Goal: Contribute content: Add original content to the website for others to see

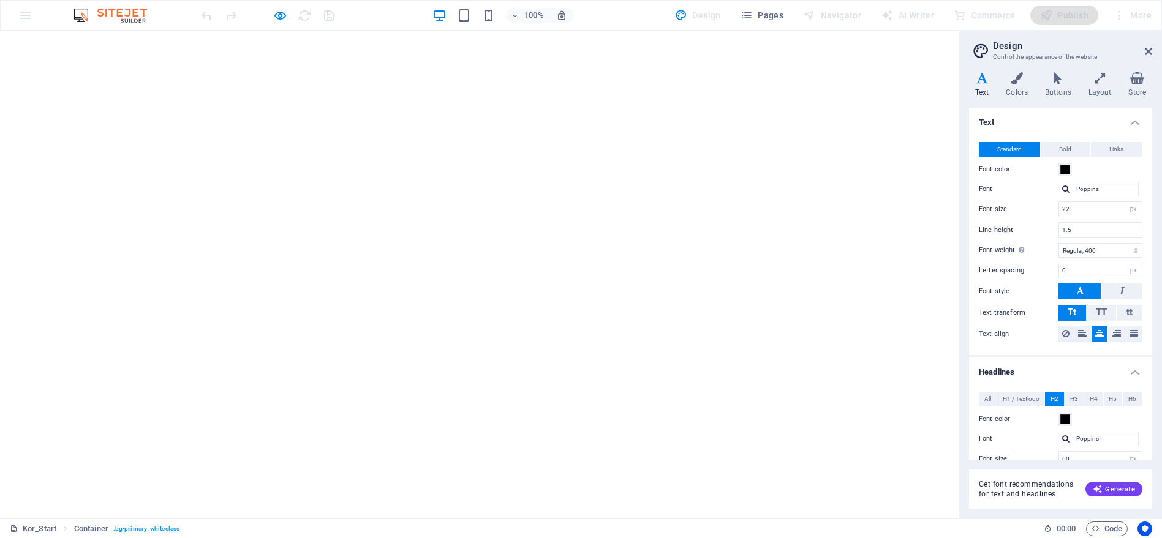
select select "px"
select select "400"
select select "px"
select select "700"
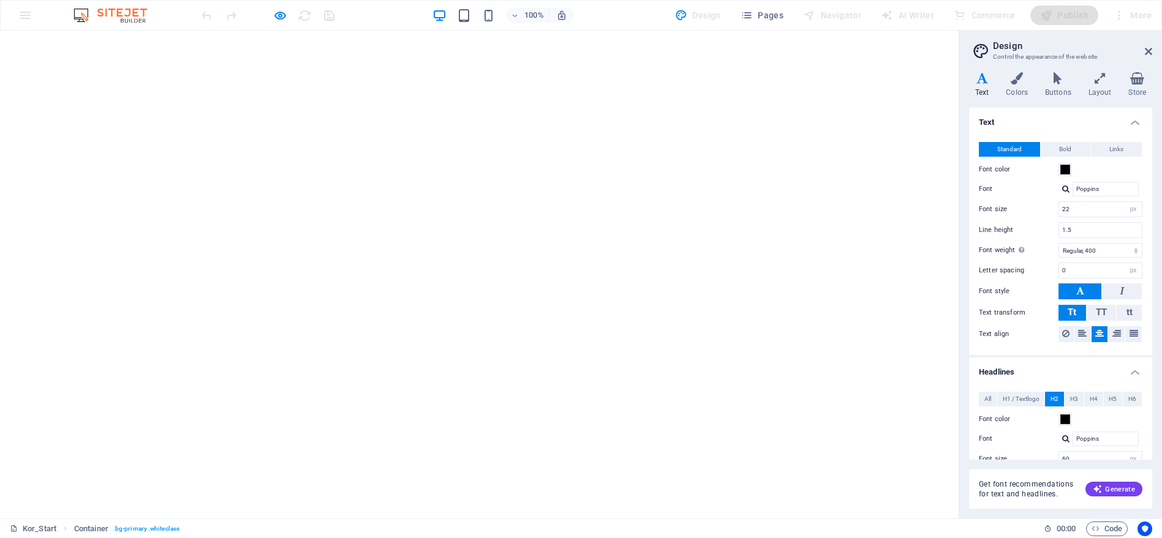
select select "px"
select select "rem"
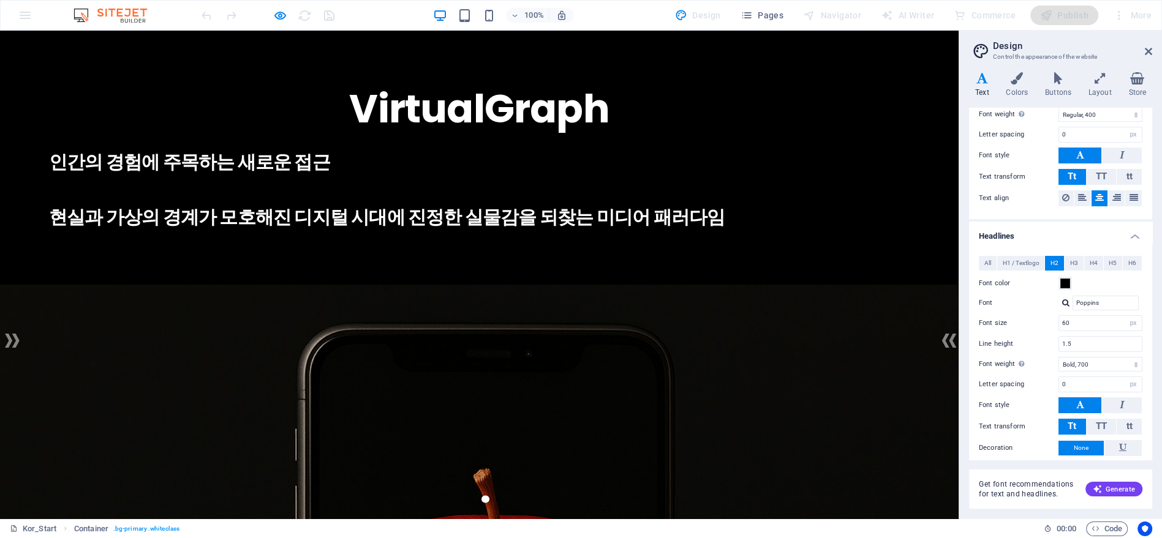
drag, startPoint x: 951, startPoint y: 167, endPoint x: 925, endPoint y: 59, distance: 110.8
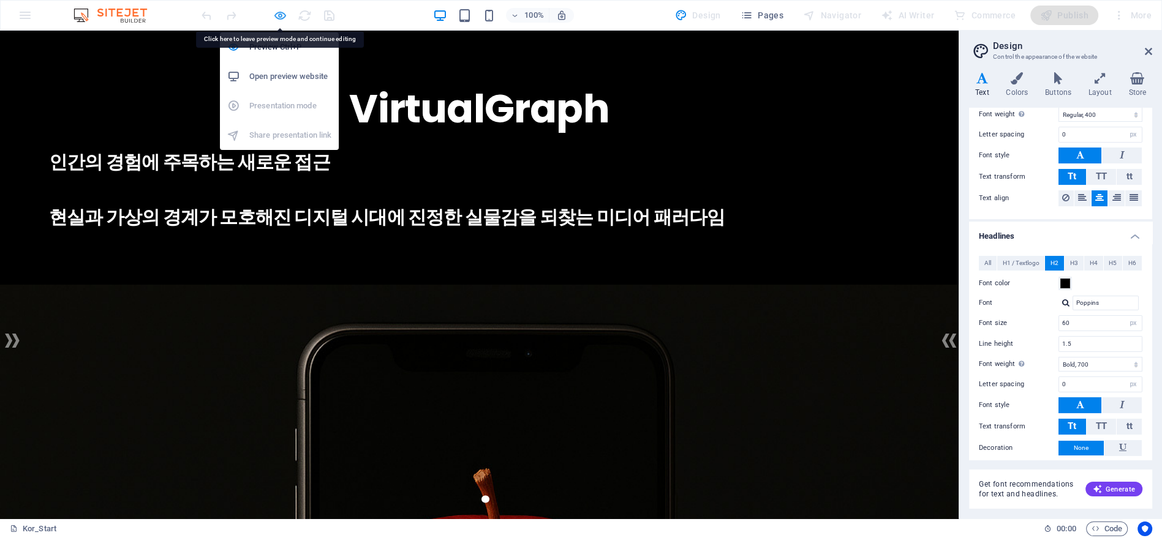
click at [286, 18] on icon "button" at bounding box center [280, 16] width 14 height 14
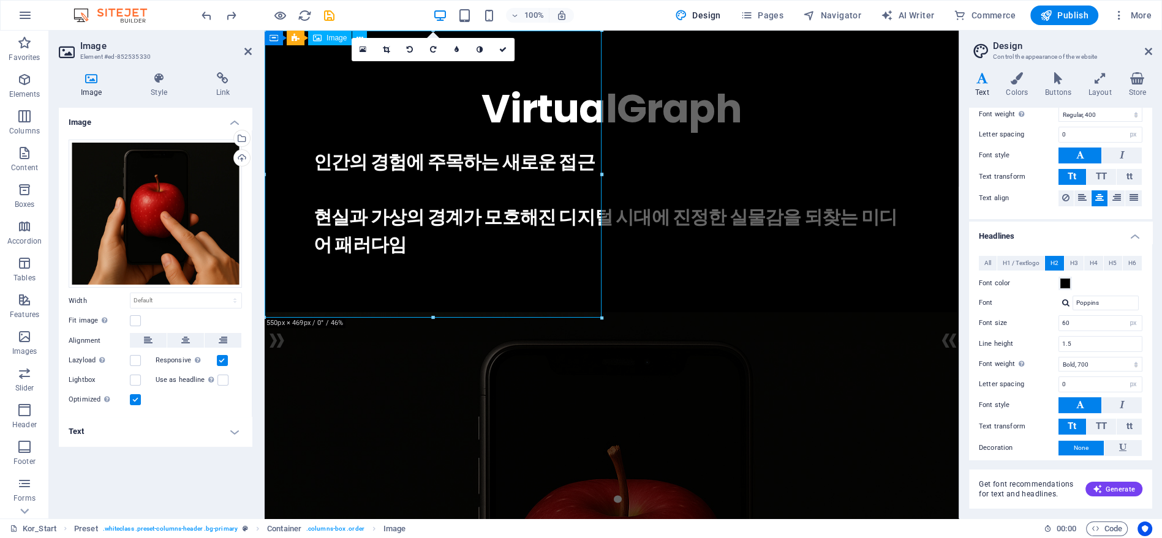
click at [220, 164] on div "Drag files here, click to choose files or select files from Files or our free s…" at bounding box center [155, 214] width 173 height 149
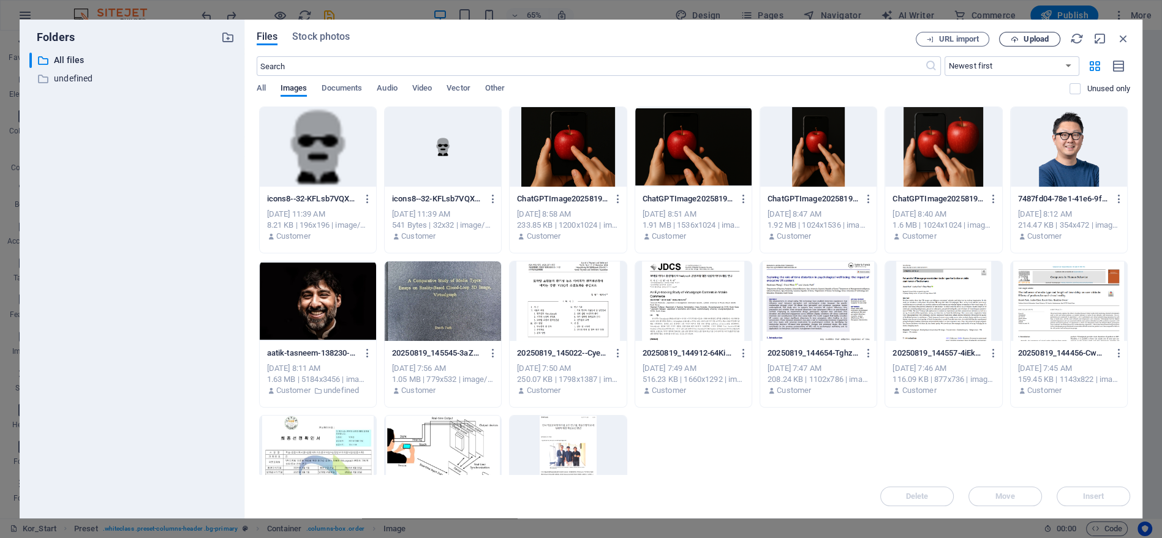
click at [1021, 36] on span "Upload" at bounding box center [1029, 40] width 50 height 8
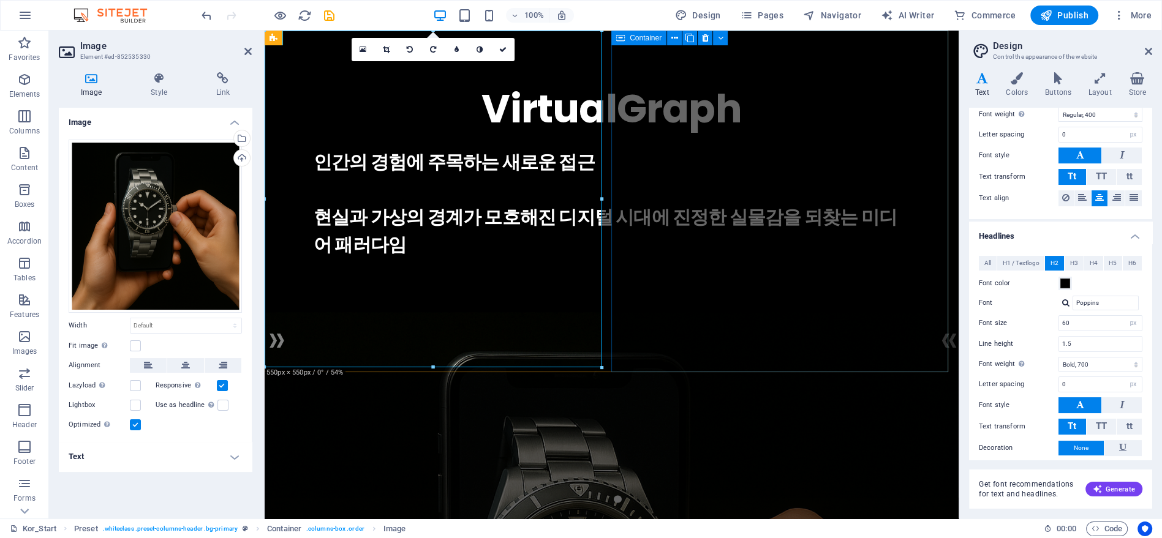
click at [631, 307] on div "VirtualGraph . 인간의 경험에 주목하는 새로운 접근 현실과 가상의 경계가 모호해진 디지털 시대에 진정한 실물감을 되찾는 미디어 패러…" at bounding box center [612, 169] width 694 height 277
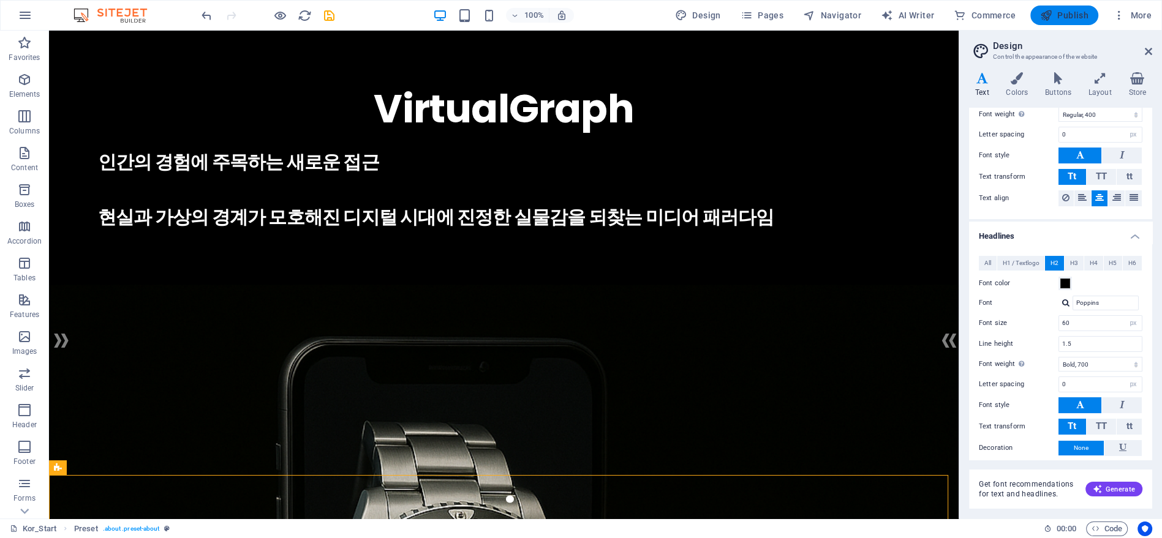
click at [1073, 17] on span "Publish" at bounding box center [1064, 15] width 48 height 12
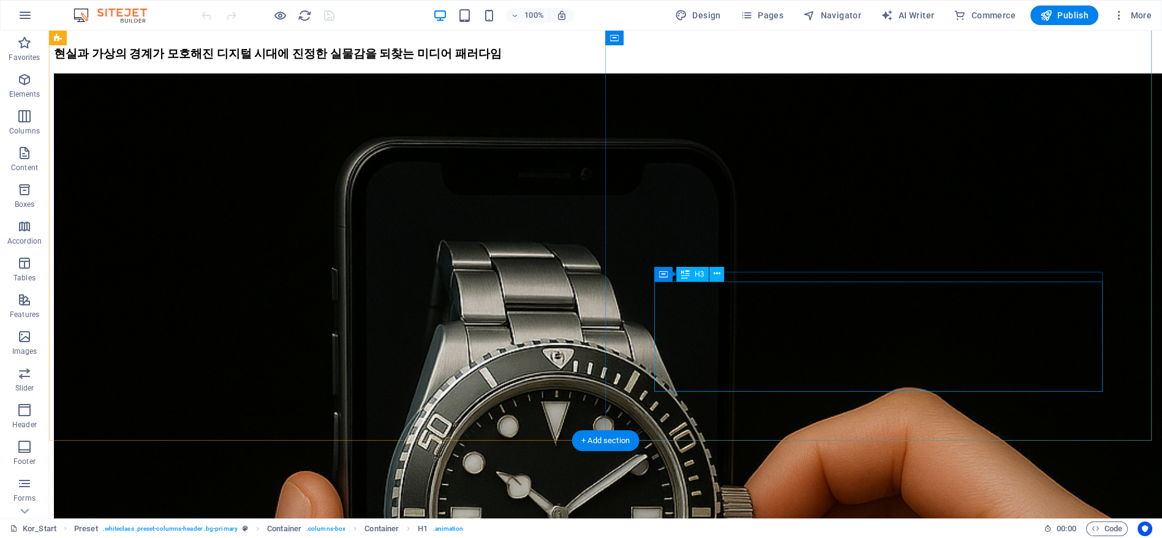
click at [836, 62] on div "인간의 경험에 주목하는 새로운 접근 현실과 가상의 경계가 모호해진 디지털 시대에 진정한 실물감을 되찾는 미디어 패러다임" at bounding box center [605, 39] width 1103 height 45
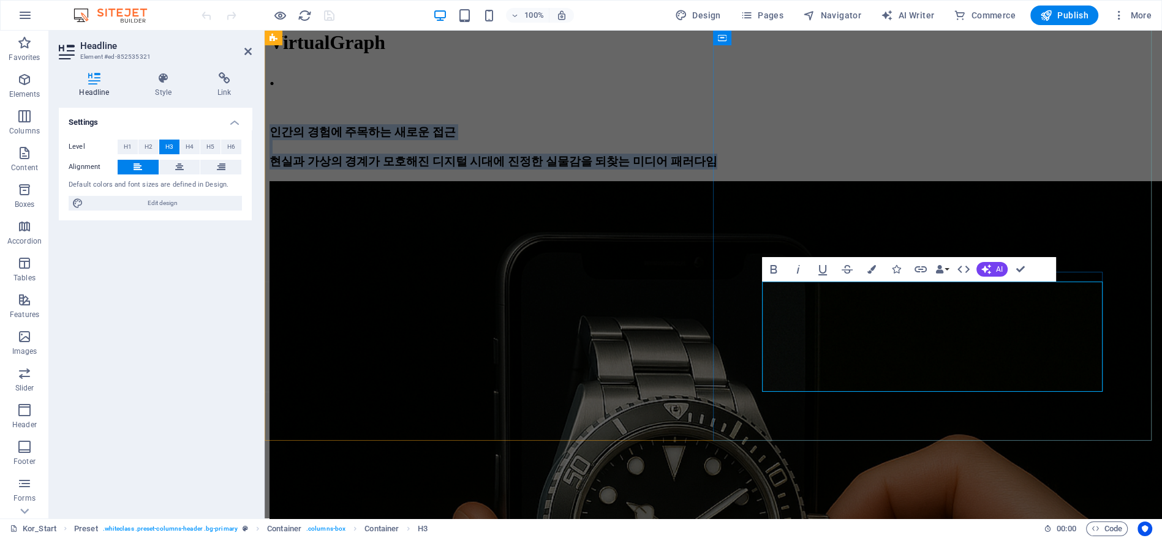
click at [830, 170] on h3 "인간의 경험에 주목하는 새로운 접근 현실과 가상의 경계가 모호해진 디지털 시대에 진정한 실물감을 되찾는 미디어 패러다임" at bounding box center [712, 146] width 887 height 45
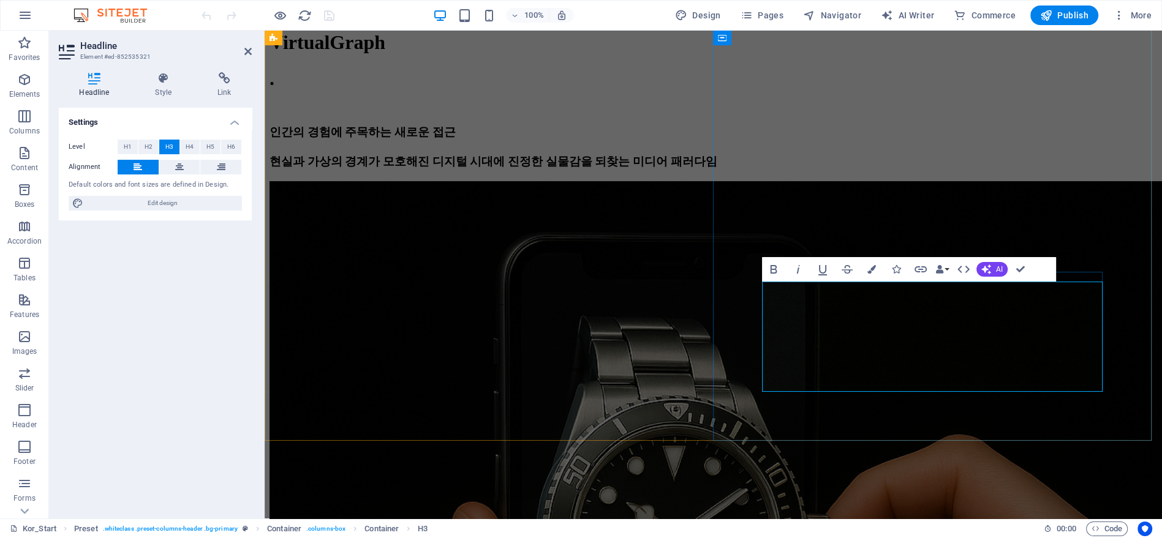
click at [816, 170] on h3 "인간의 경험에 주목하는 새로운 접근 현실과 가상의 경계가 모호해진 디지털 시대에 진정한 실물감을 되찾는 미디어 패러다임" at bounding box center [712, 146] width 887 height 45
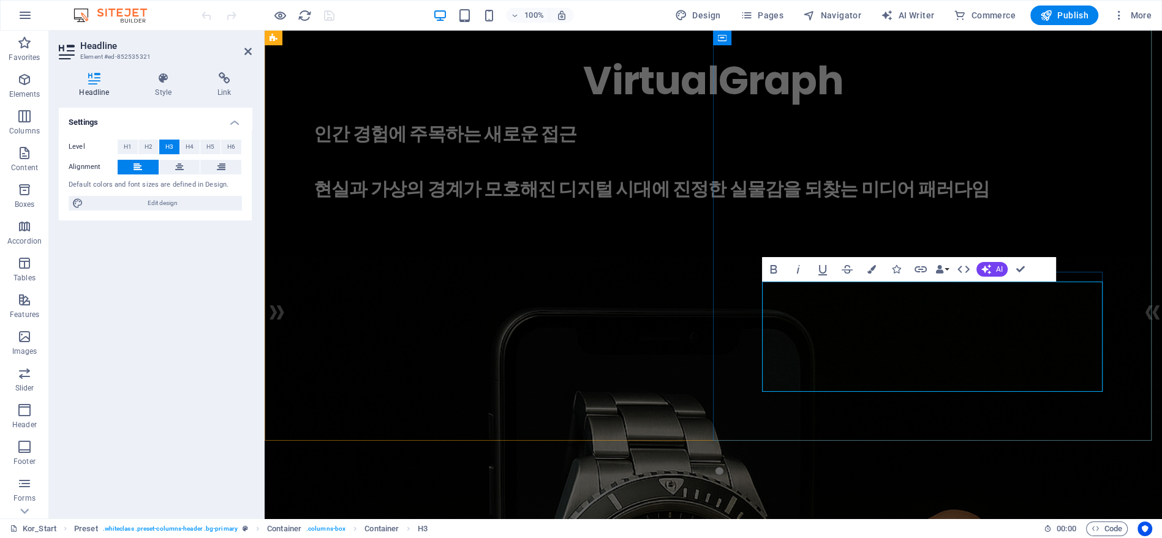
click at [885, 203] on h3 "인간 경험에 주목하는 새로운 접근 현실과 가상의 경계가 모호해진 디지털 시대에 진정한 실물감을 되찾는 미디어 패러다임" at bounding box center [713, 161] width 799 height 83
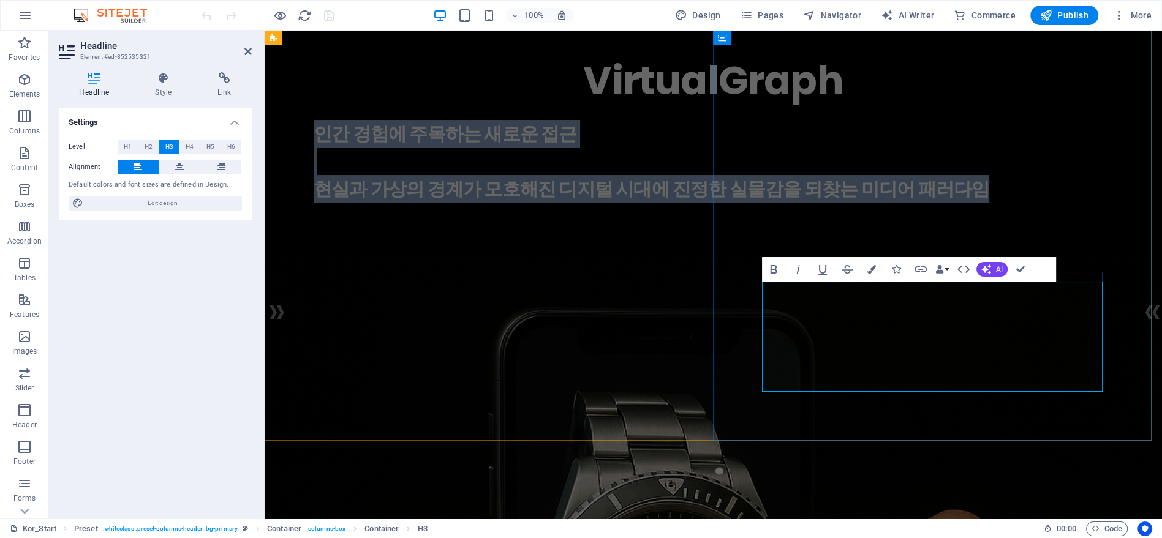
copy h3 "인간 경험에 주목하는 새로운 접근 현실과 가상의 경계가 모호해진 디지털 시대에 진정한 실물감을 되찾는 미디어 패러다임"
click at [924, 203] on h3 "인간 경험에 주목하는 새로운 접근 현실과 가상의 경계가 모호해진 디지털 시대에 진정한 실물감을 되찾는 미디어 패러다임" at bounding box center [713, 161] width 799 height 83
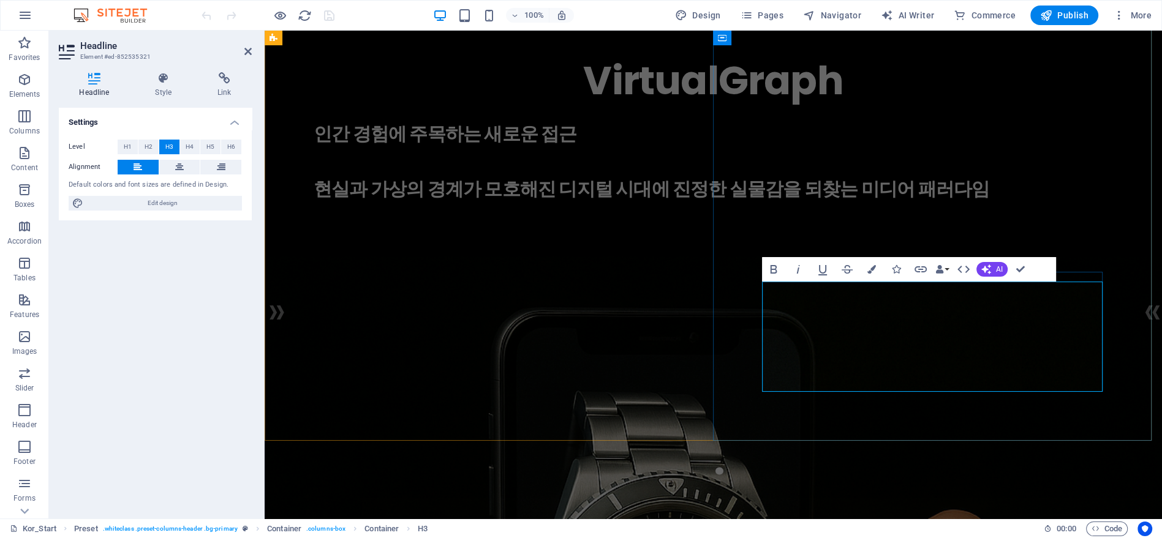
click at [767, 203] on h3 "인간 경험에 주목하는 새로운 접근 현실과 가상의 경계가 모호해진 디지털 시대에 진정한 실물감을 되찾는 미디어 패러다임" at bounding box center [713, 161] width 799 height 83
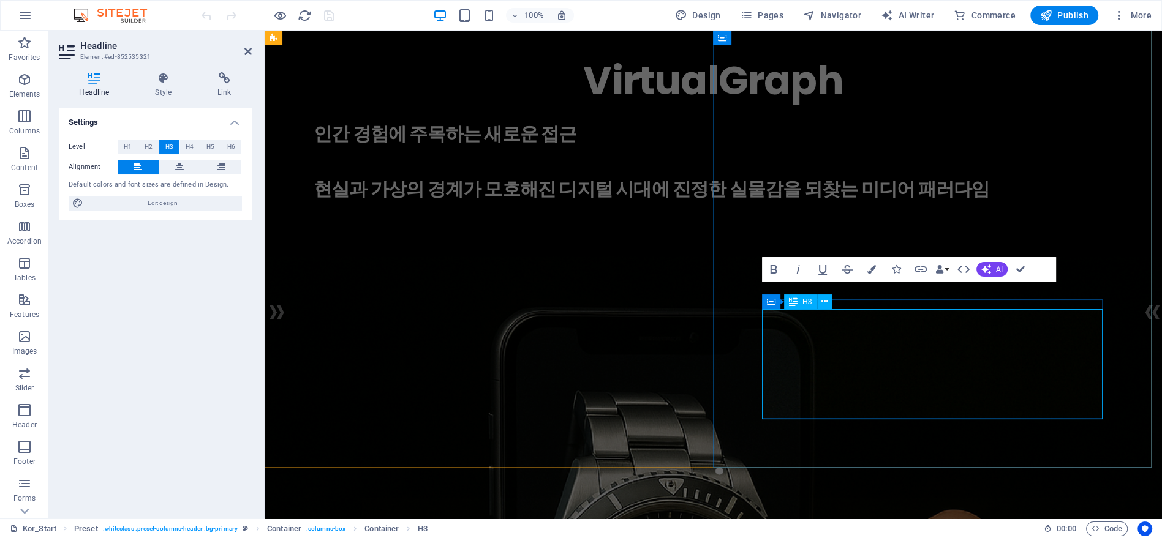
scroll to position [1, 0]
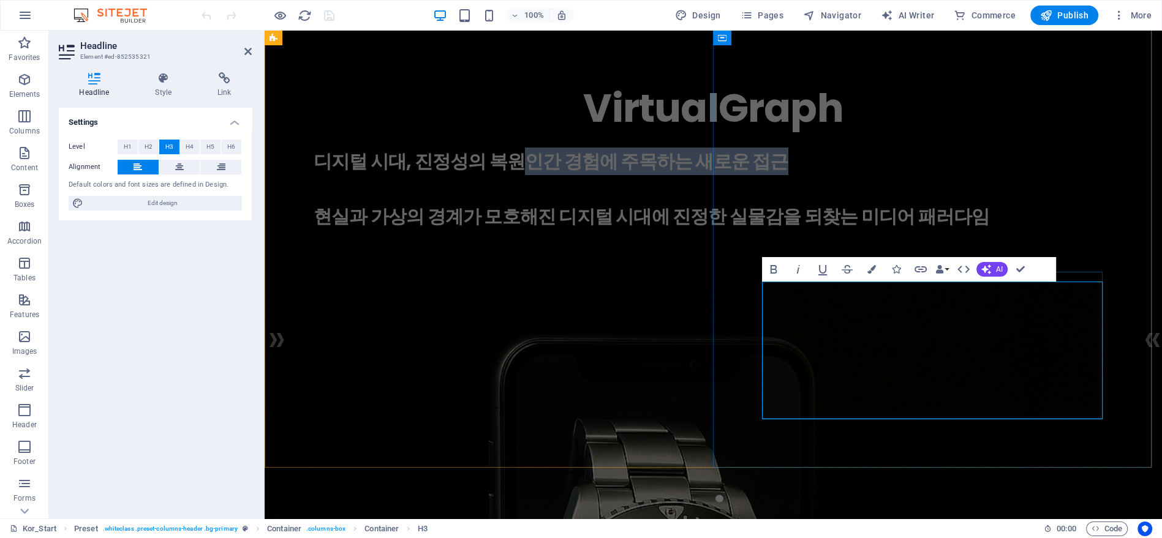
click at [925, 230] on h3 "디지털 시대, 진정성의 복원인간 경험에 주목하는 새로운 접근 현실과 가상의 경계가 모호해진 디지털 시대에 진정한 실물감을 되찾는 미디어 패러다임" at bounding box center [713, 189] width 799 height 83
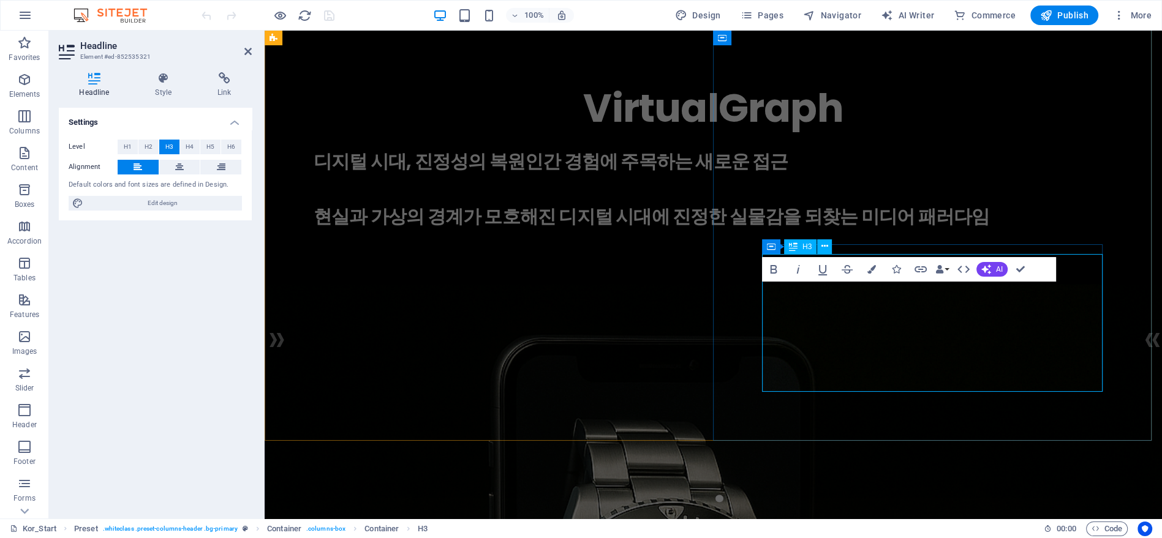
scroll to position [28, 0]
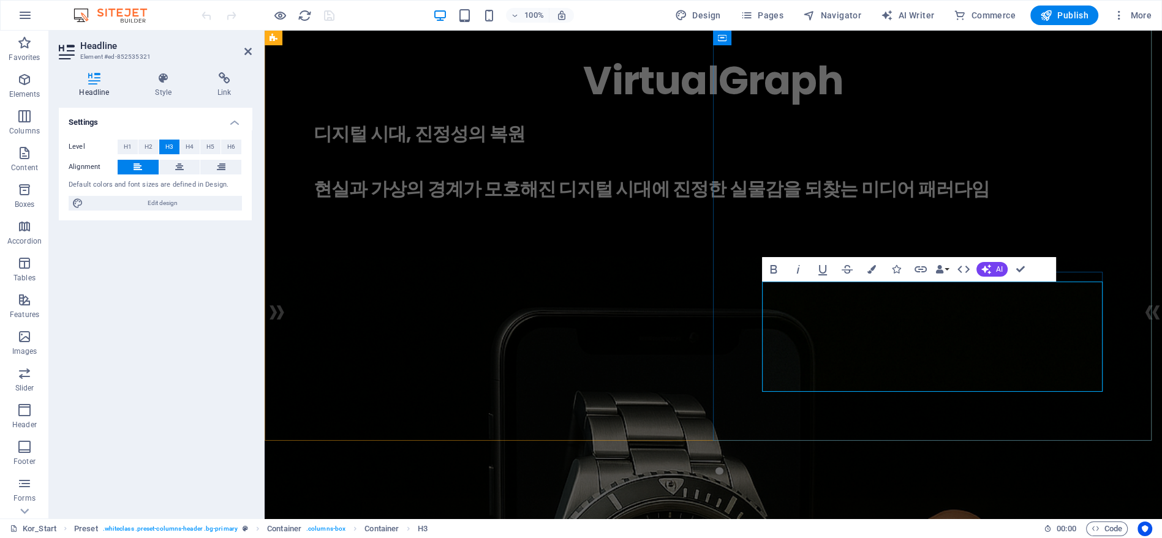
click at [769, 203] on h3 "디지털 시대, 진정성의 복원​ 현실과 가상의 경계가 모호해진 디지털 시대에 진정한 실물감을 되찾는 미디어 패러다임" at bounding box center [713, 161] width 799 height 83
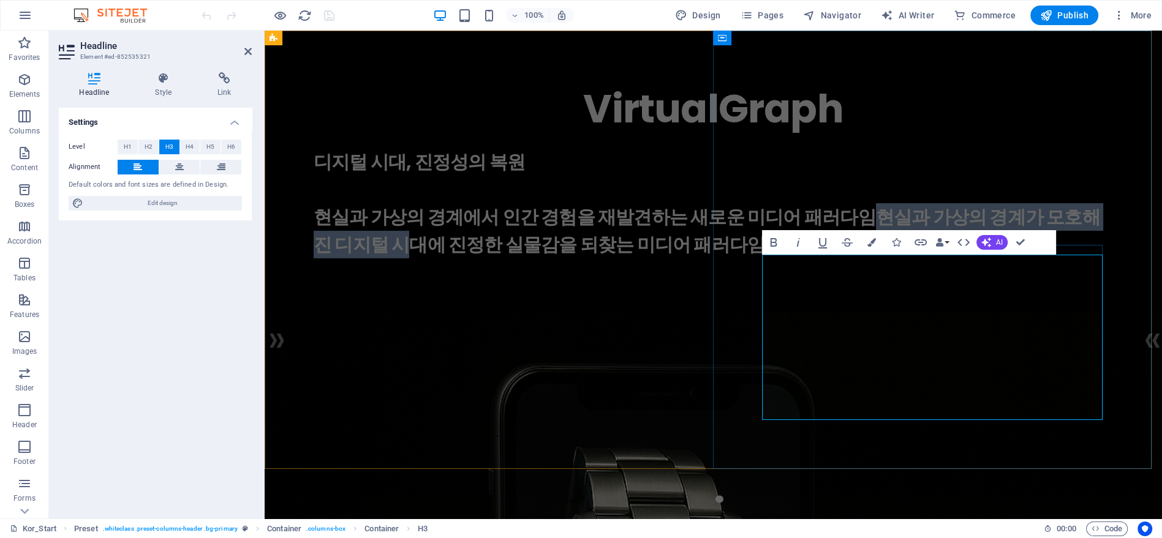
click at [913, 258] on h3 "디지털 시대, 진정성의 복원 현실과 가상의 경계에서 인간 경험을 재발견하는 새로운 미디어 패러다임현실과 가상의 경계가 모호해진 디지털 시대에 …" at bounding box center [713, 203] width 799 height 110
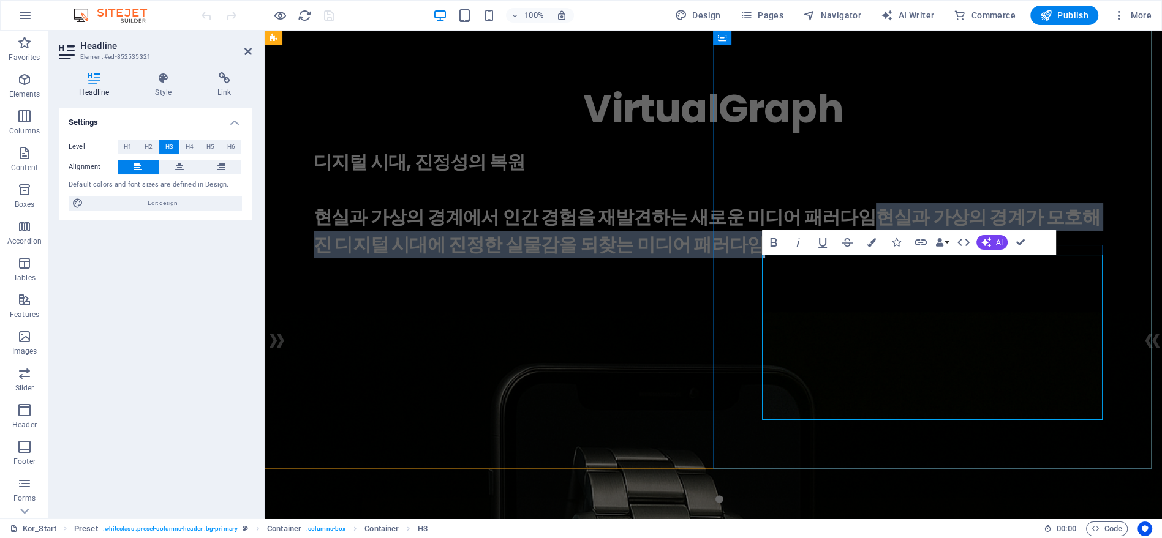
click at [931, 258] on h3 "디지털 시대, 진정성의 복원 현실과 가상의 경계에서 인간 경험을 재발견하는 새로운 미디어 패러다임현실과 가상의 경계가 모호해진 디지털 시대에 …" at bounding box center [713, 203] width 799 height 110
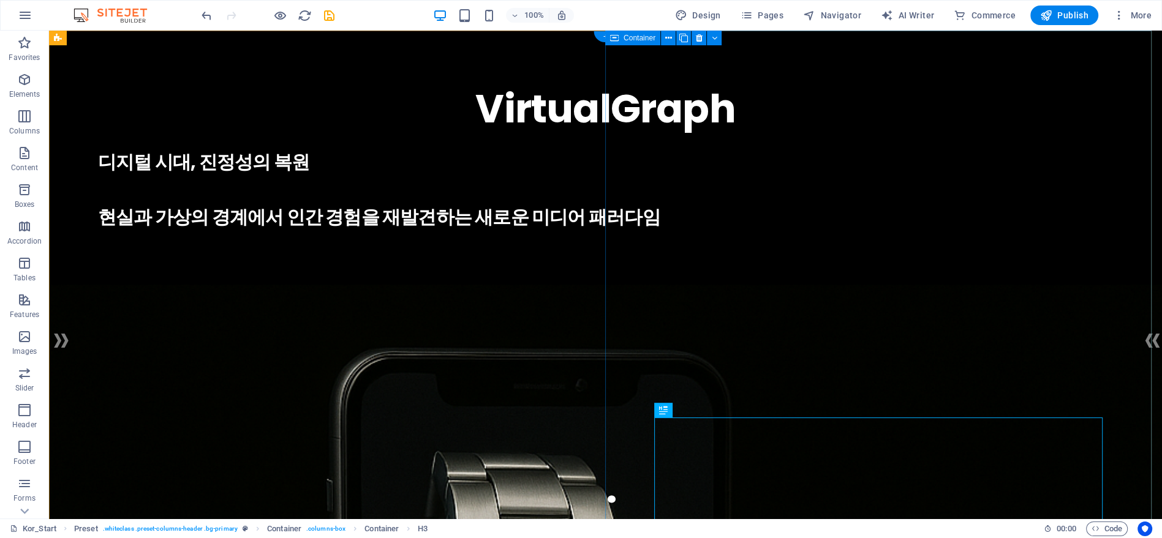
click at [843, 254] on div "VirtualGraph . 디지털 시대, 진정성의 복원 현실과 가상의 경계에서 인간 경험을 재발견하는 새로운 미디어 패러다임" at bounding box center [605, 155] width 1113 height 249
click at [744, 231] on div "디지털 시대, 진정성의 복원 현실과 가상의 경계에서 인간 경험을 재발견하는 새로운 미디어 패러다임" at bounding box center [605, 189] width 1015 height 83
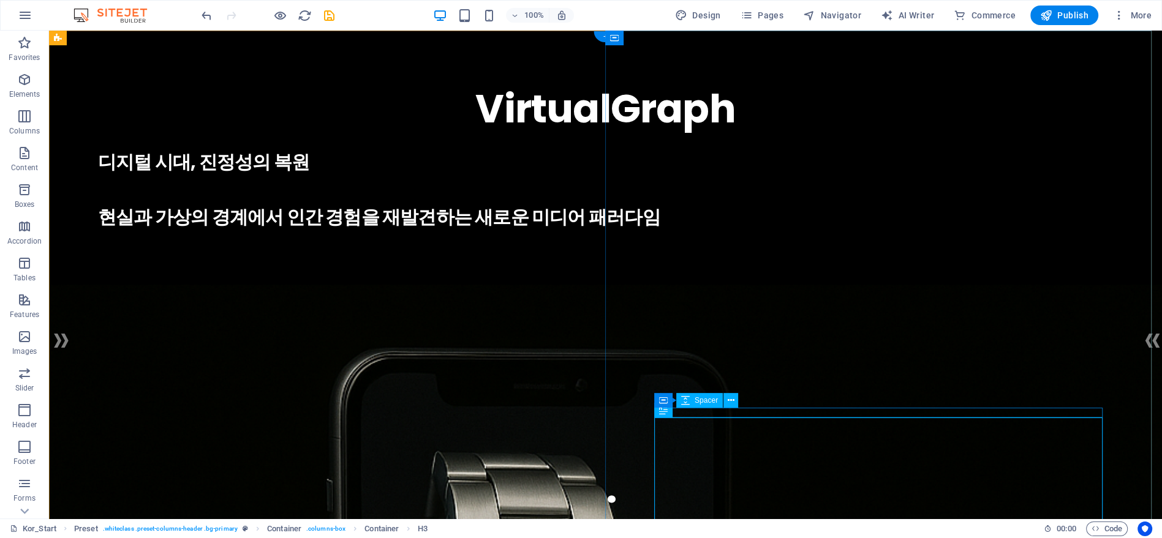
click at [753, 148] on div at bounding box center [605, 143] width 1015 height 10
drag, startPoint x: 758, startPoint y: 411, endPoint x: 761, endPoint y: 363, distance: 48.5
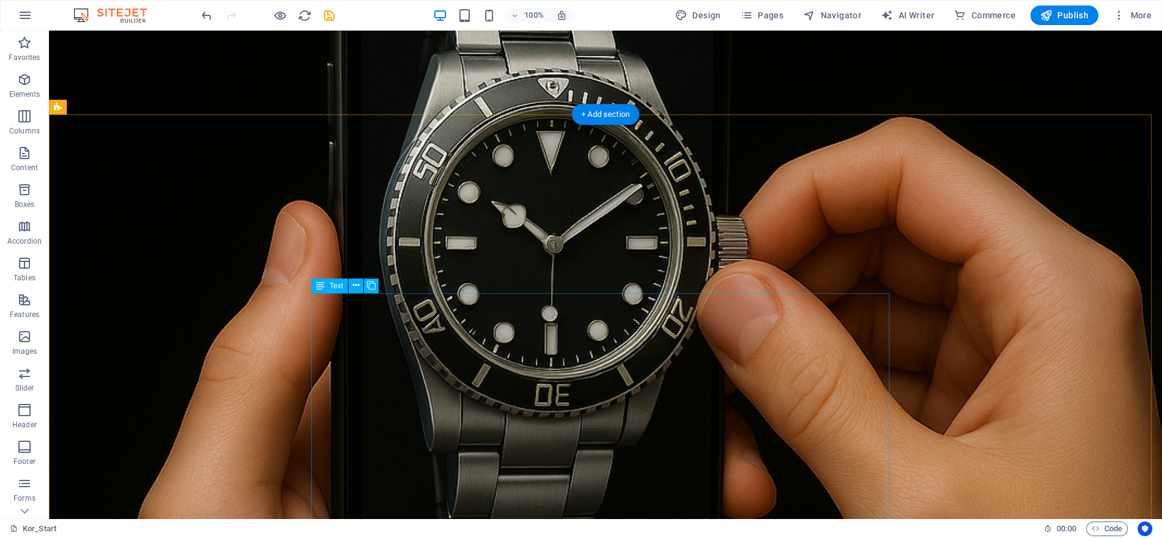
scroll to position [408, 0]
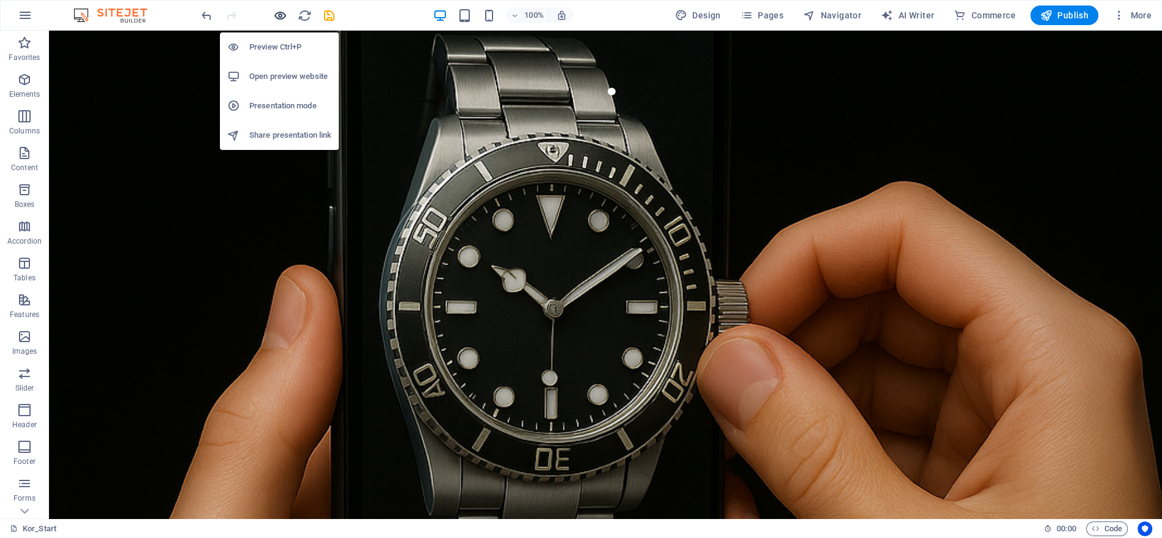
click at [276, 15] on icon "button" at bounding box center [280, 16] width 14 height 14
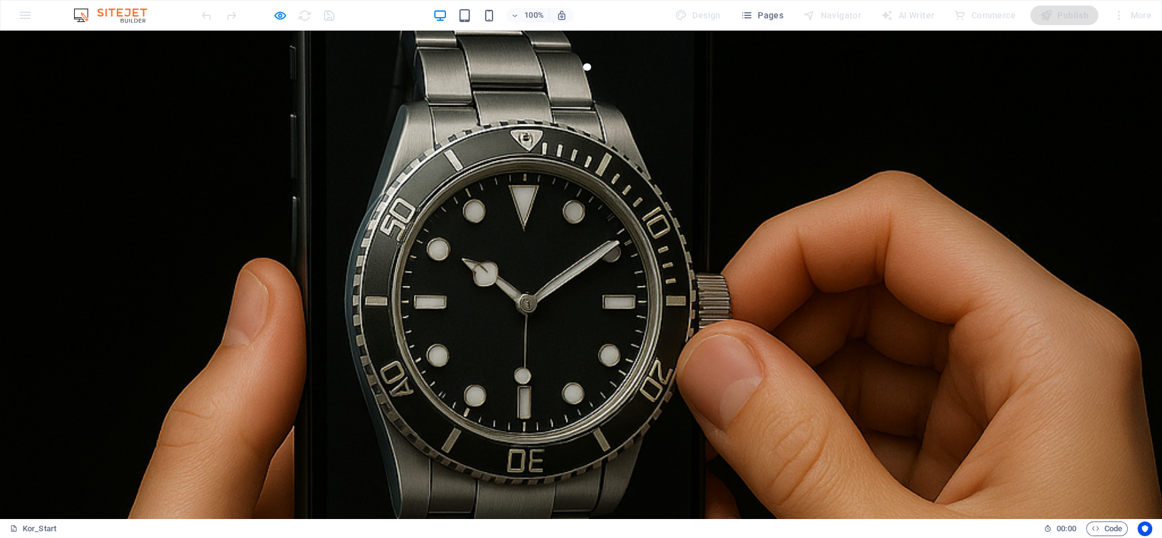
drag, startPoint x: 337, startPoint y: 269, endPoint x: 785, endPoint y: 370, distance: 459.6
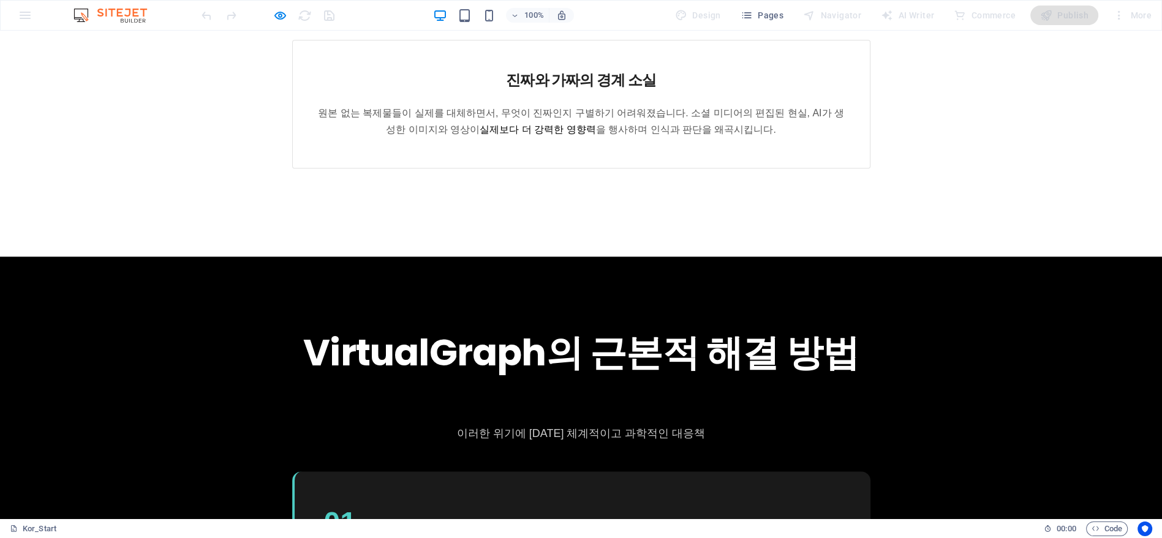
scroll to position [1998, 0]
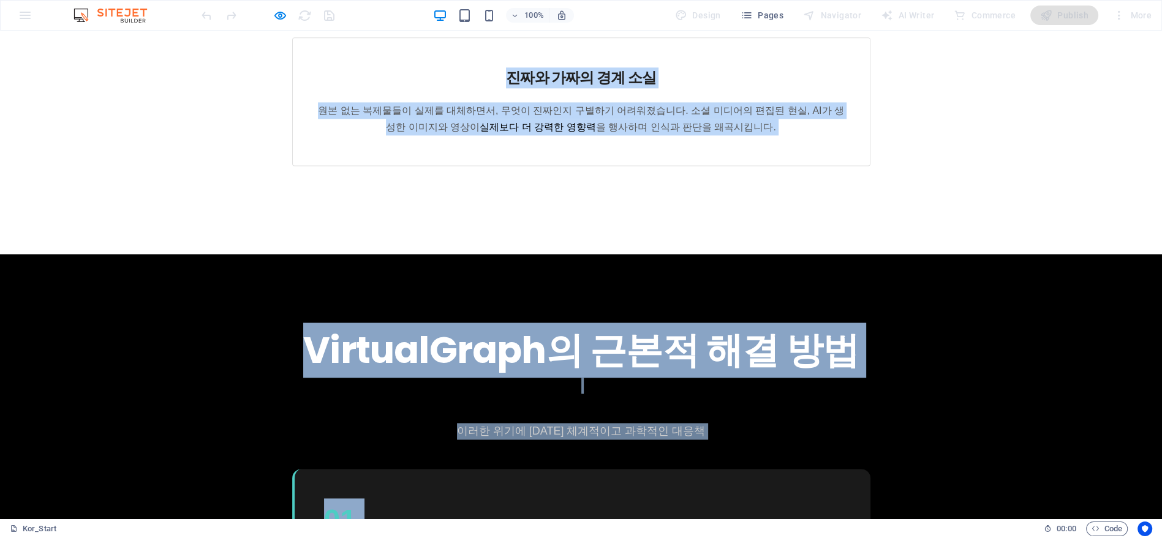
copy div "현재 디지털 미디어가 직면한 ‌핵심 문제 3가지 미디어 발전의 역설: 더 높은 사실성을 추구했지만, 오히려 현실과의 연결고리가 끊어졌습니다. …"
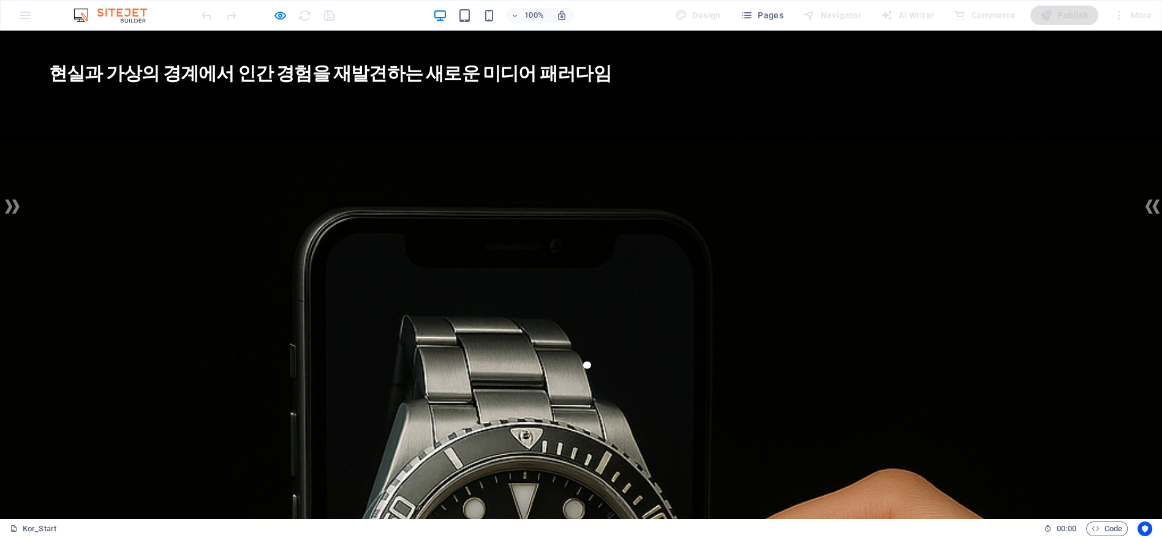
scroll to position [228, 0]
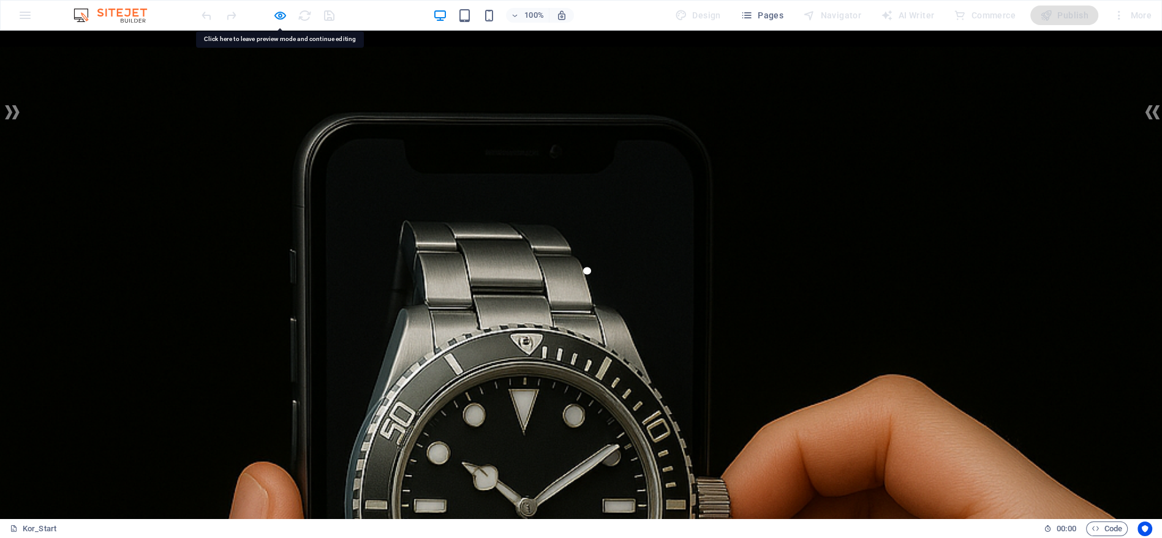
click at [284, 21] on icon "button" at bounding box center [280, 16] width 14 height 14
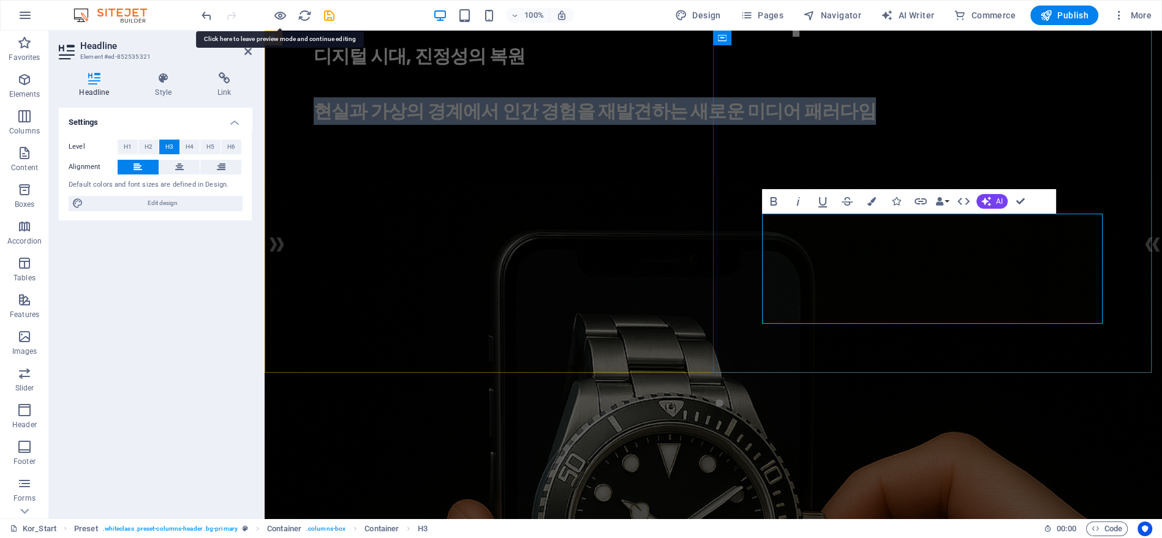
click at [772, 125] on h3 "디지털 시대, 진정성의 복원 현실과 가상의 경계에서 인간 경험을 재발견하는 새로운 미디어 패러다임" at bounding box center [713, 83] width 799 height 83
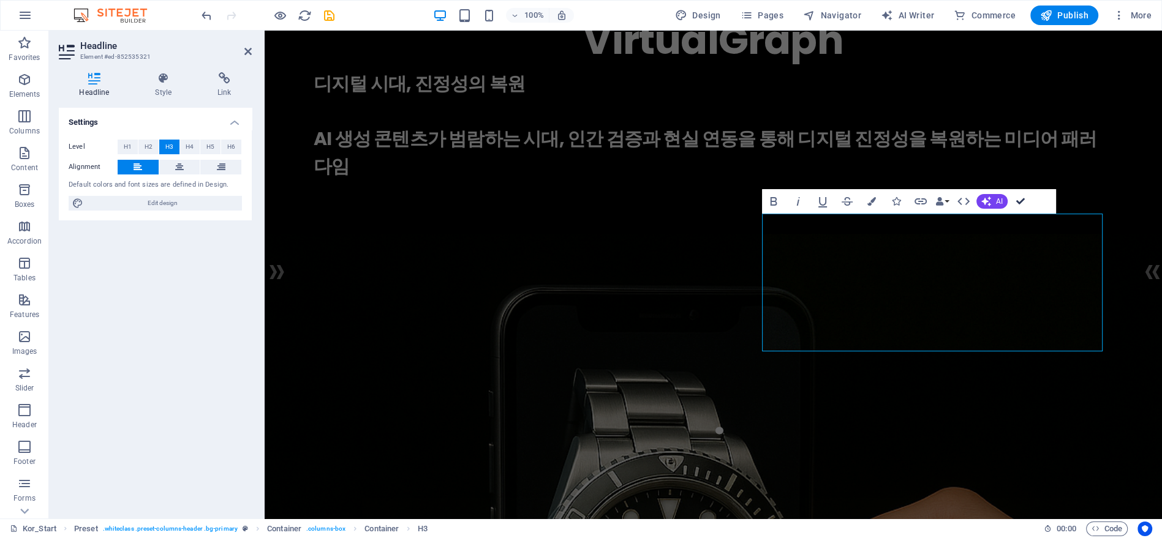
scroll to position [204, 0]
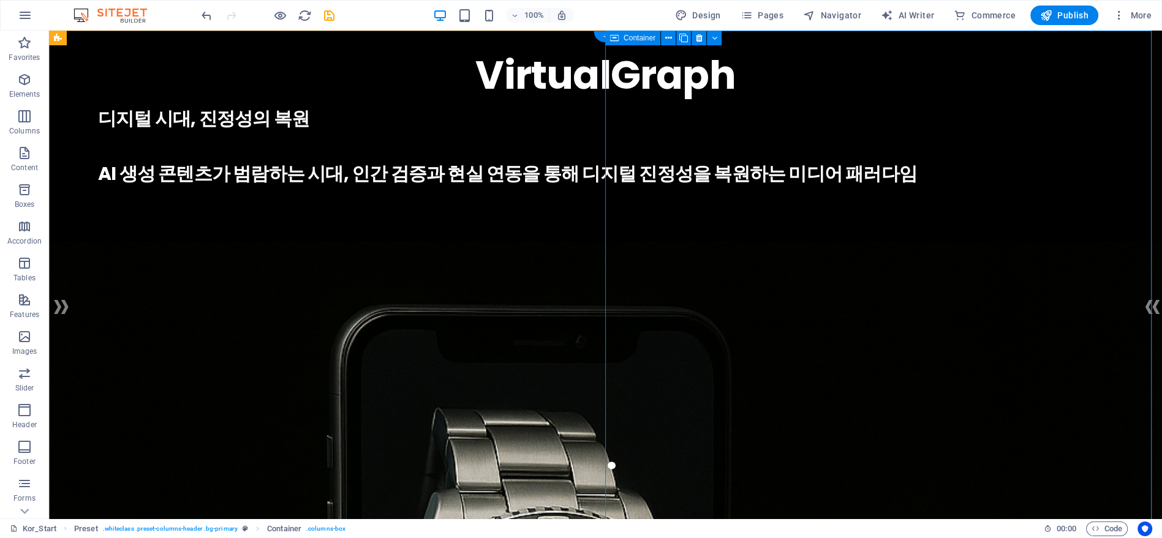
scroll to position [68, 0]
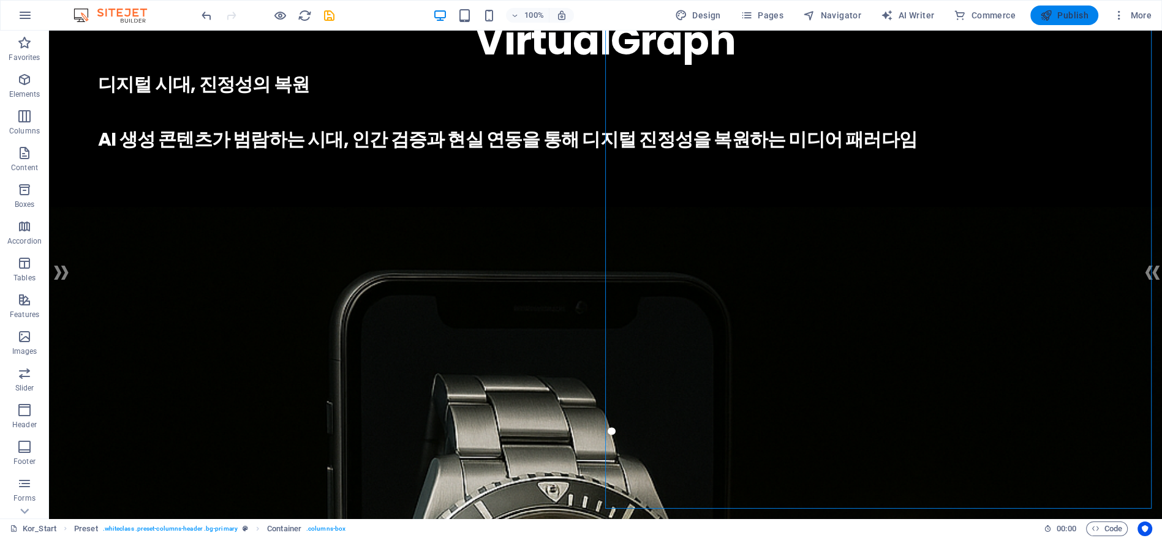
click at [1059, 21] on span "Publish" at bounding box center [1064, 15] width 48 height 12
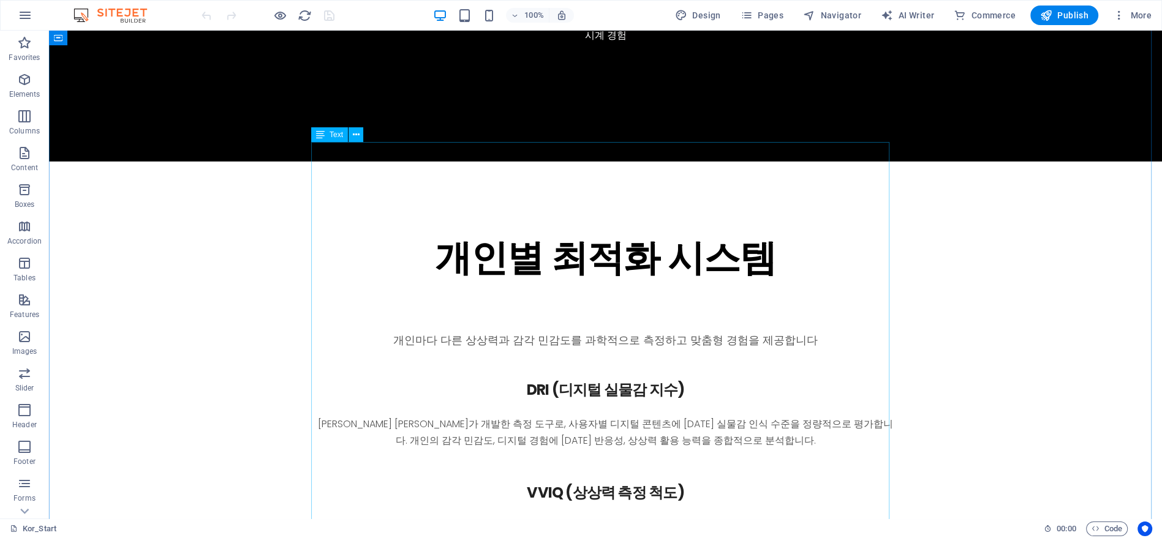
scroll to position [4626, 0]
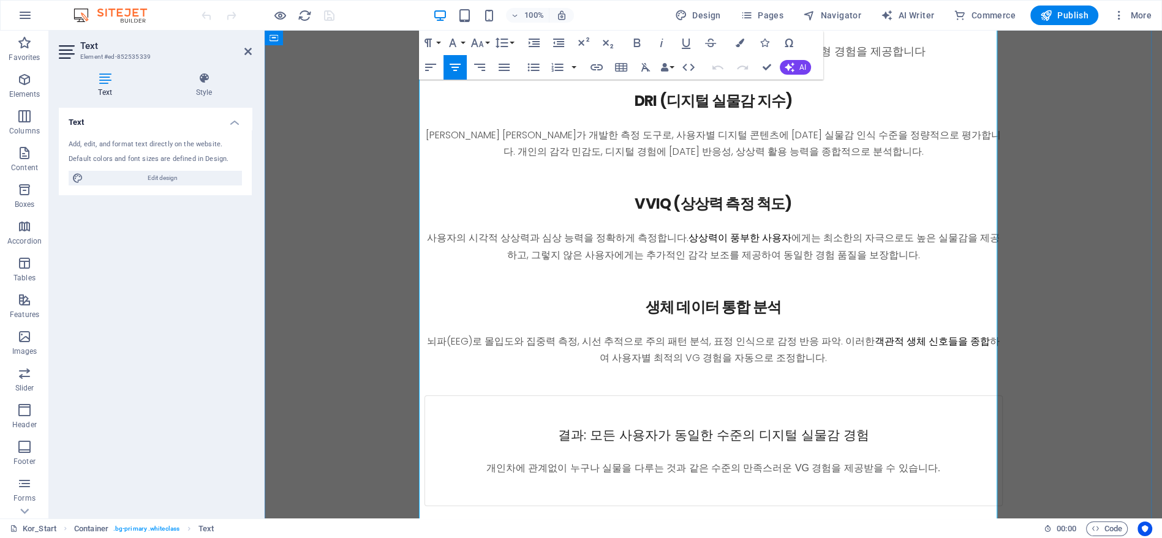
scroll to position [4388, 0]
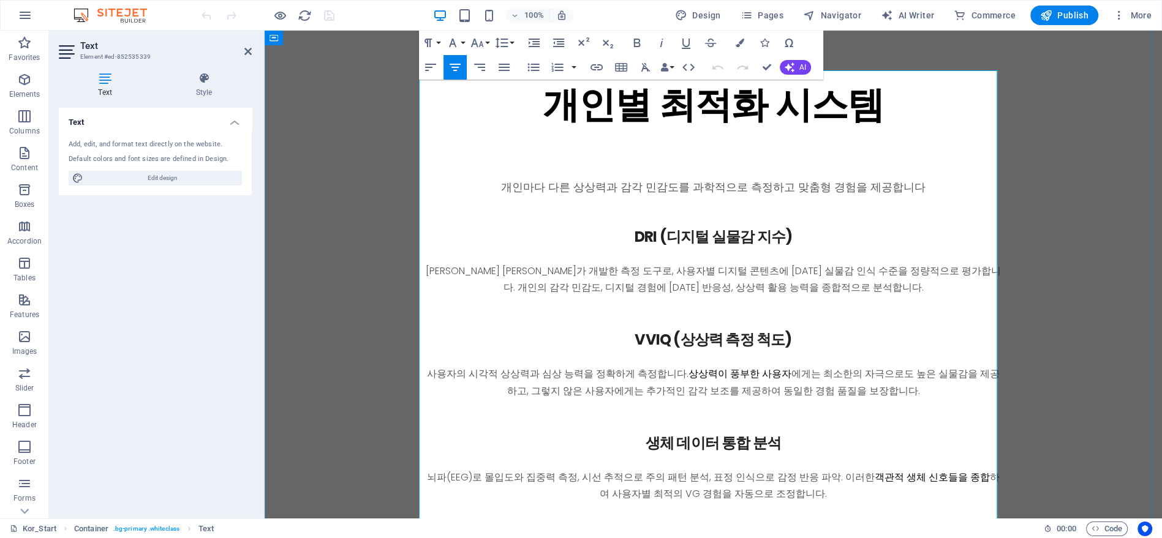
drag, startPoint x: 802, startPoint y: 262, endPoint x: 762, endPoint y: 263, distance: 39.8
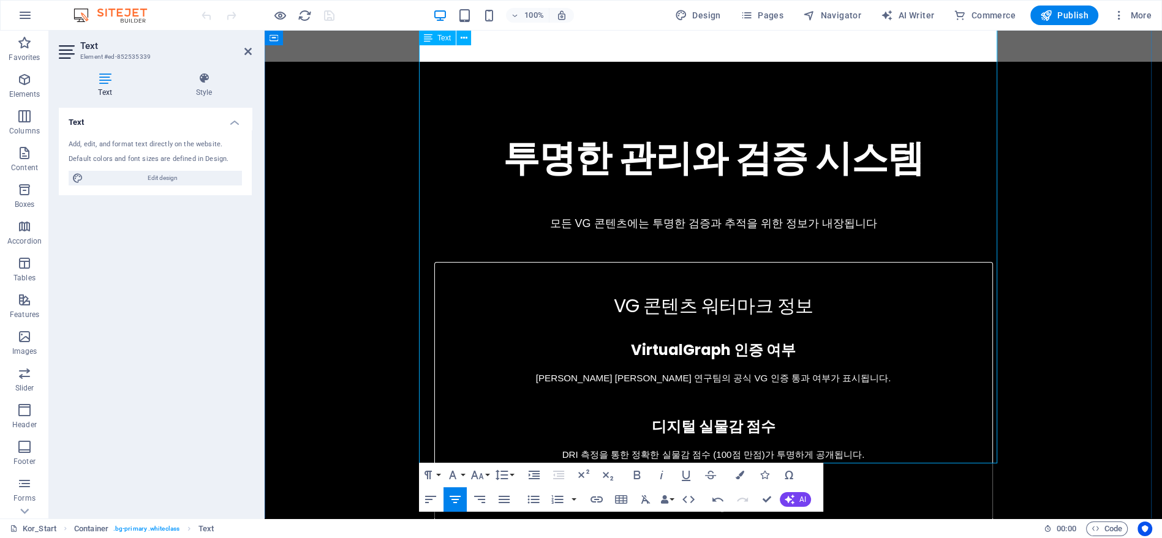
scroll to position [5068, 0]
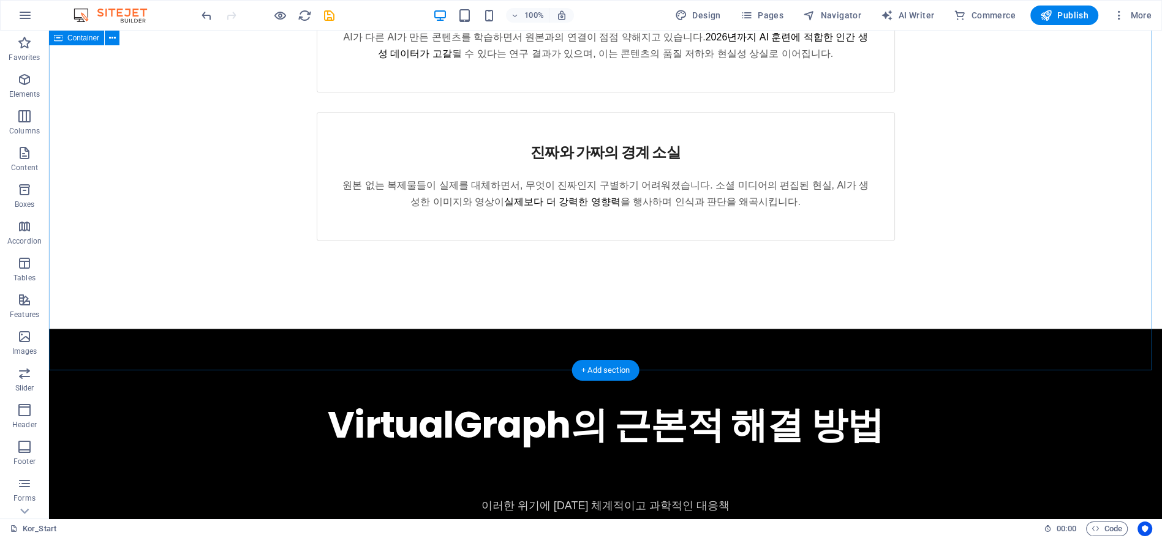
scroll to position [1705, 0]
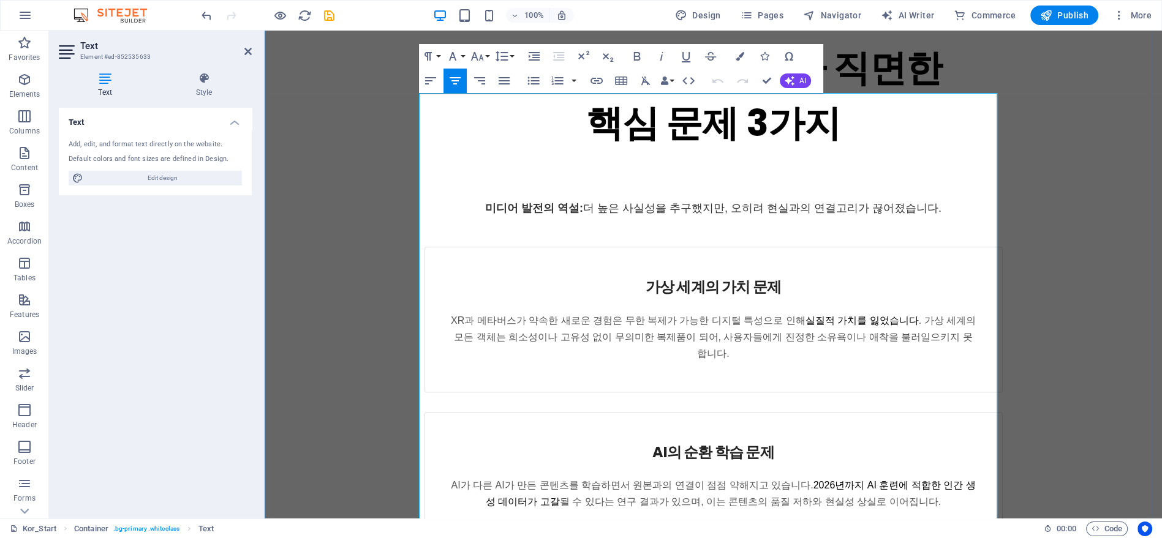
scroll to position [1456, 0]
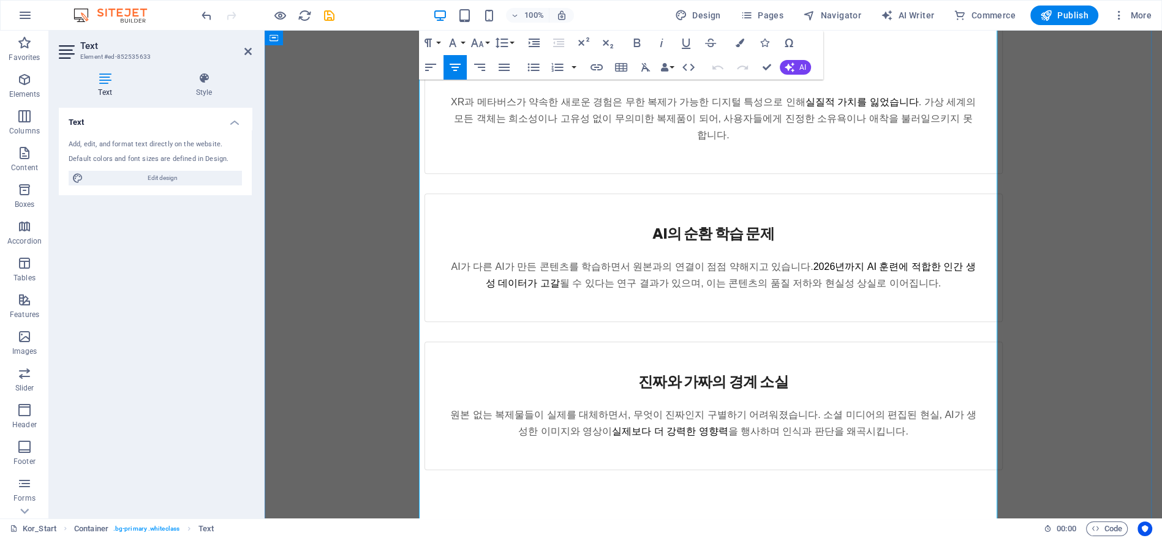
drag, startPoint x: 639, startPoint y: 396, endPoint x: 560, endPoint y: 394, distance: 79.6
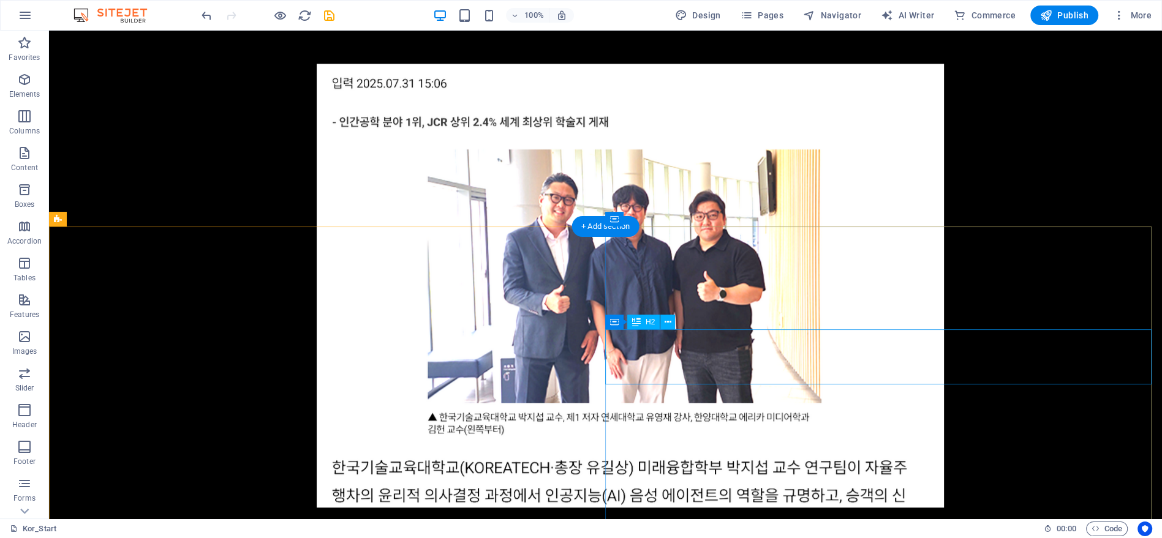
scroll to position [7180, 0]
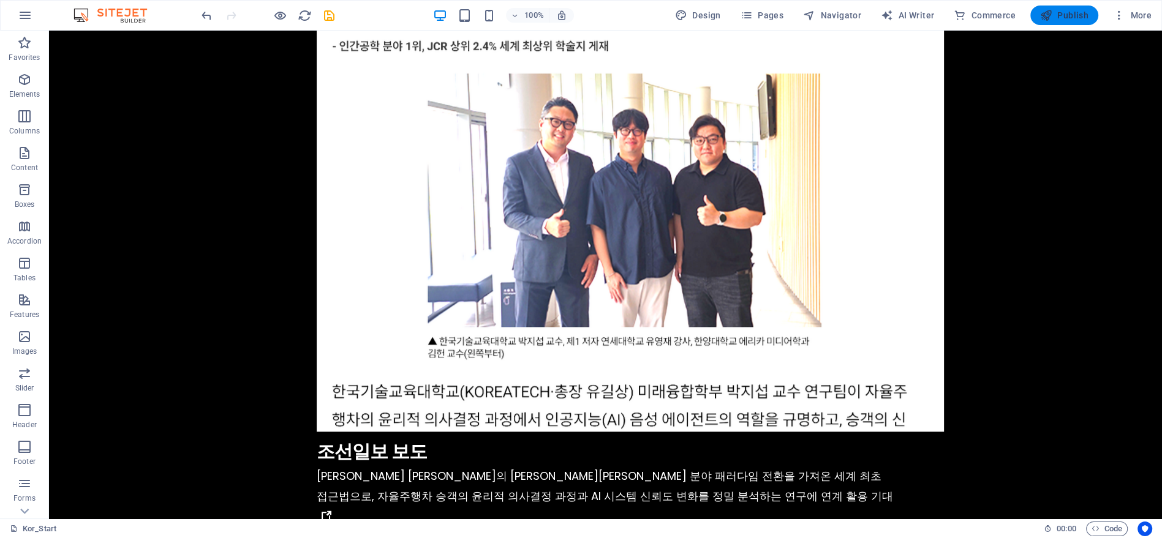
click at [1072, 19] on span "Publish" at bounding box center [1064, 15] width 48 height 12
